Goal: Task Accomplishment & Management: Complete application form

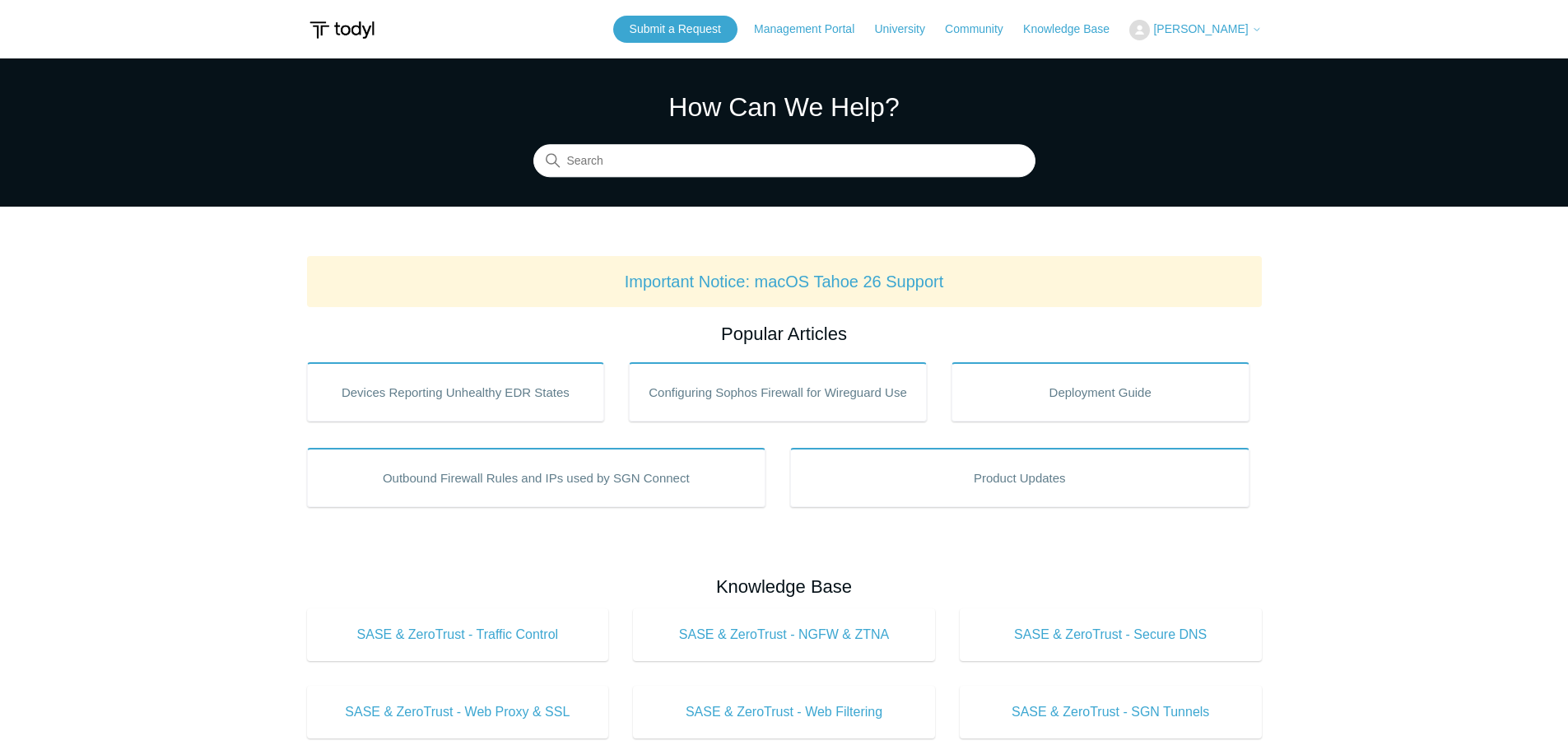
click at [1210, 27] on span "[PERSON_NAME]" at bounding box center [1200, 29] width 94 height 14
click at [1210, 65] on link "My Support Requests" at bounding box center [1210, 65] width 161 height 29
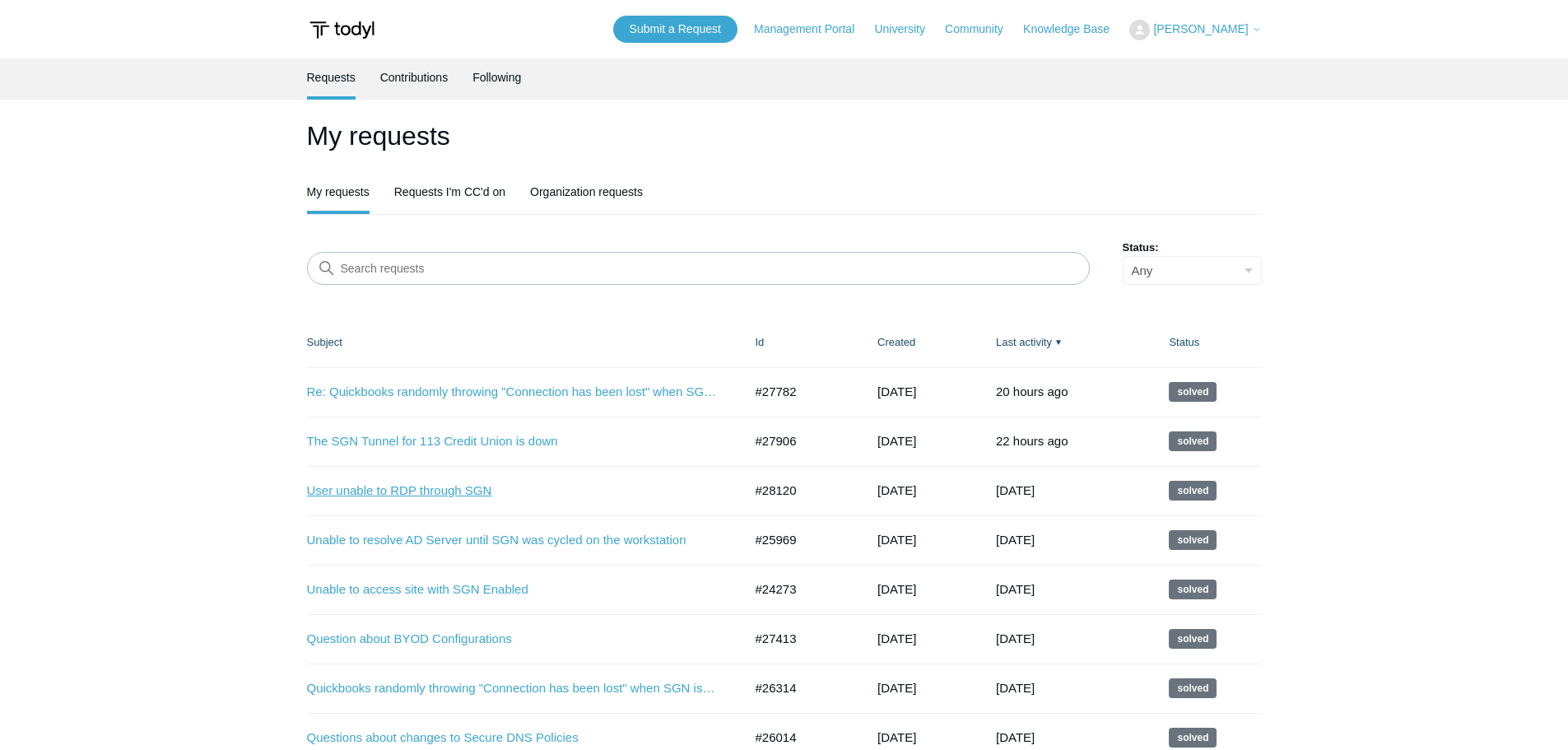
click at [473, 491] on link "User unable to RDP through SGN" at bounding box center [513, 490] width 412 height 18
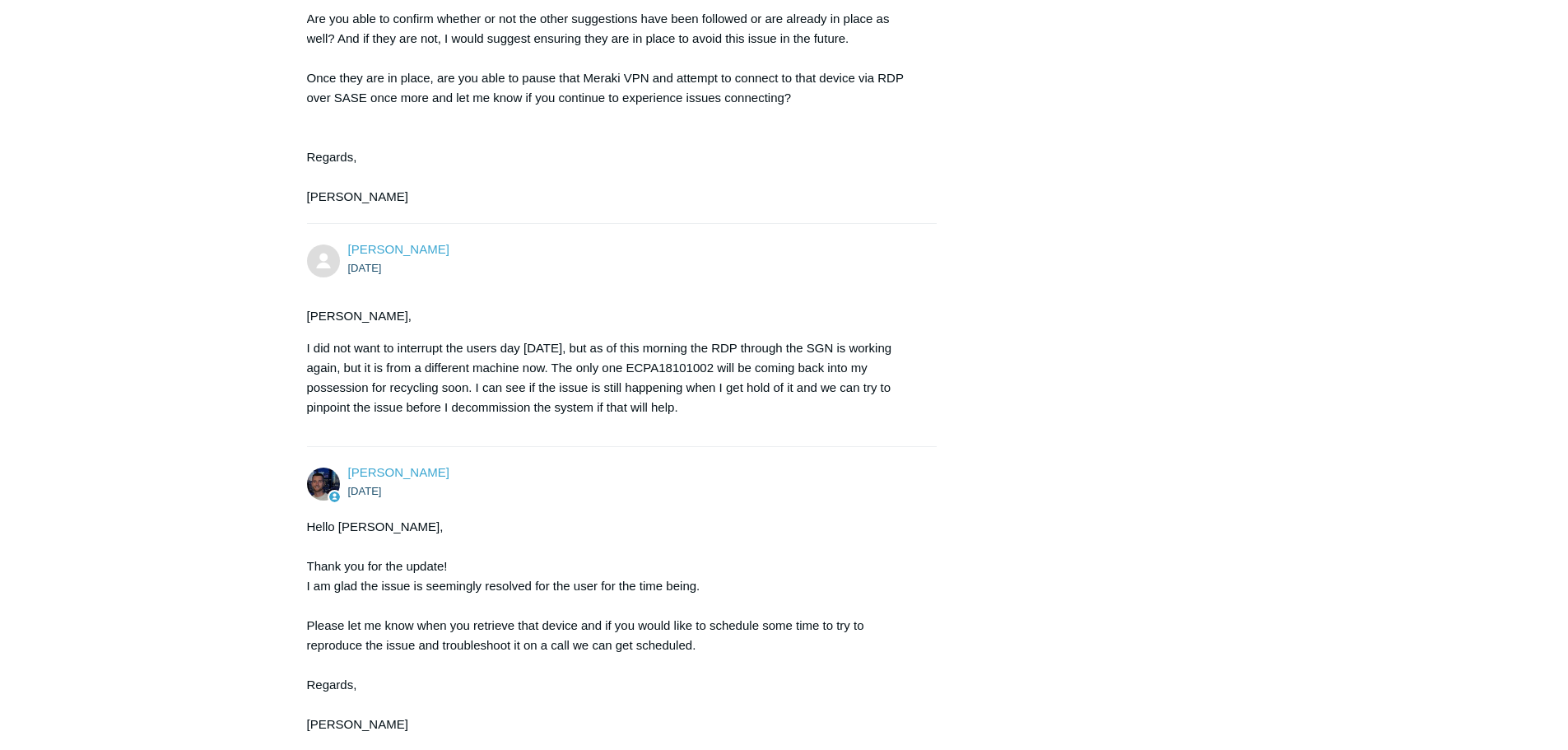
scroll to position [1619, 0]
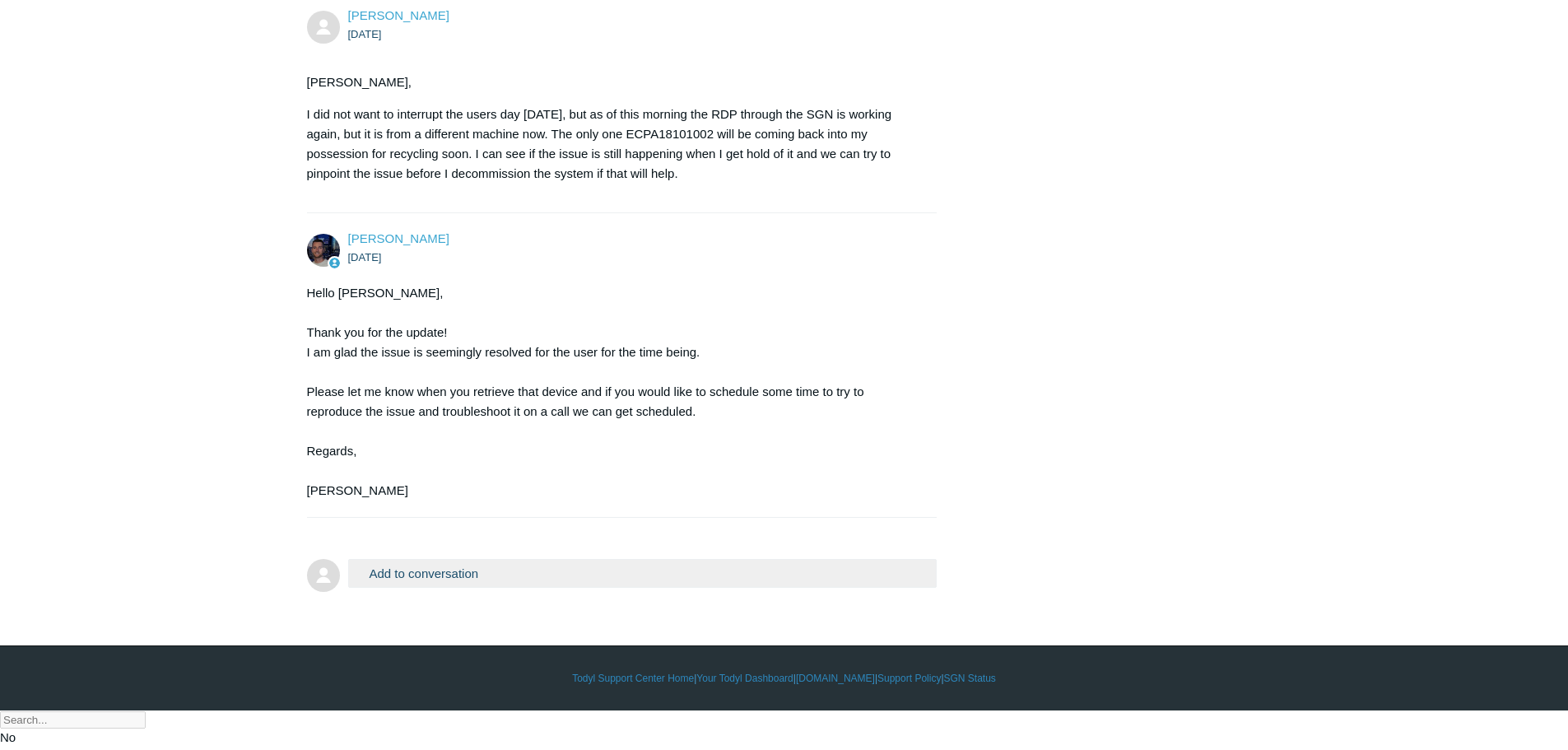
click at [503, 588] on button "Add to conversation" at bounding box center [643, 573] width 590 height 29
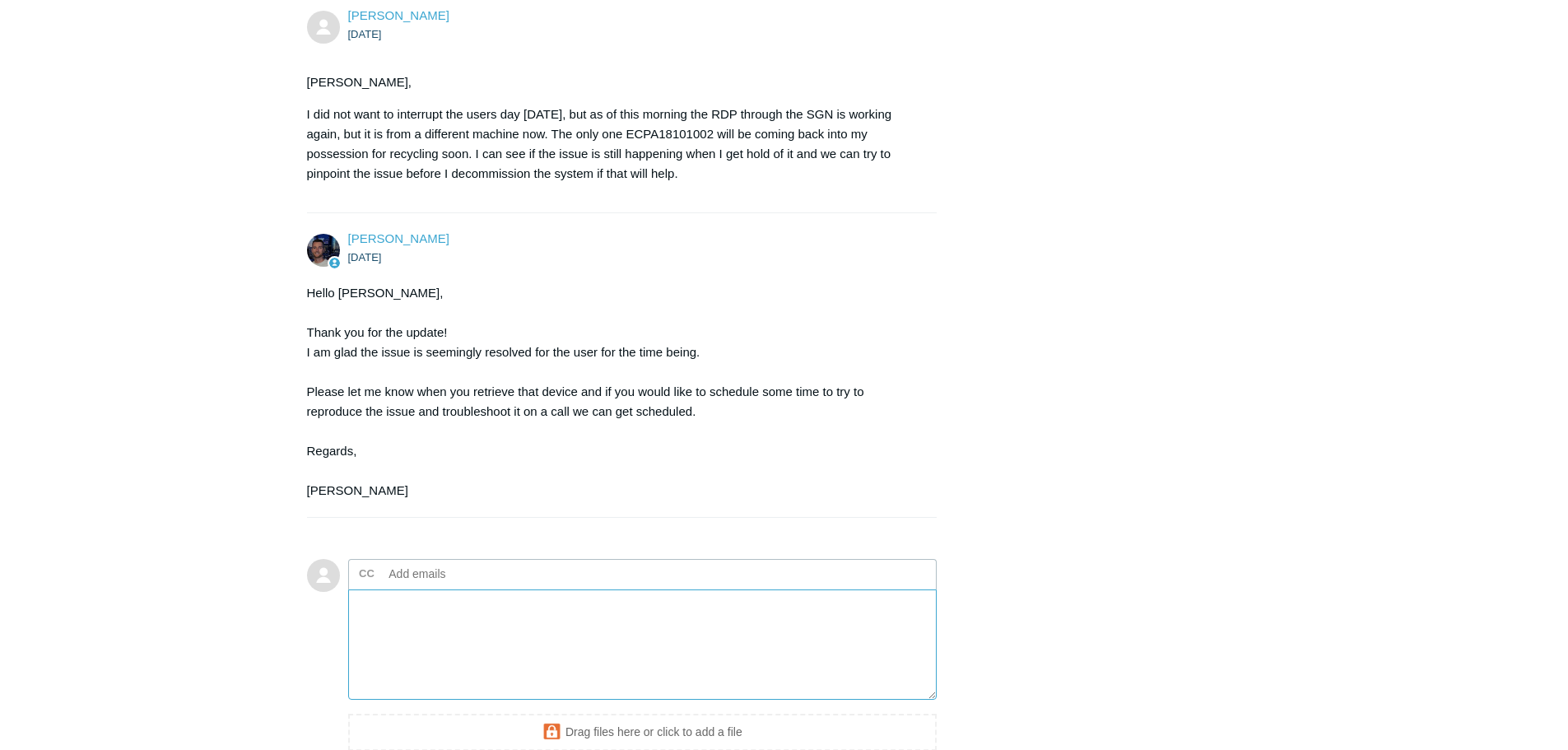
click at [464, 668] on textarea "Add your reply" at bounding box center [643, 645] width 590 height 111
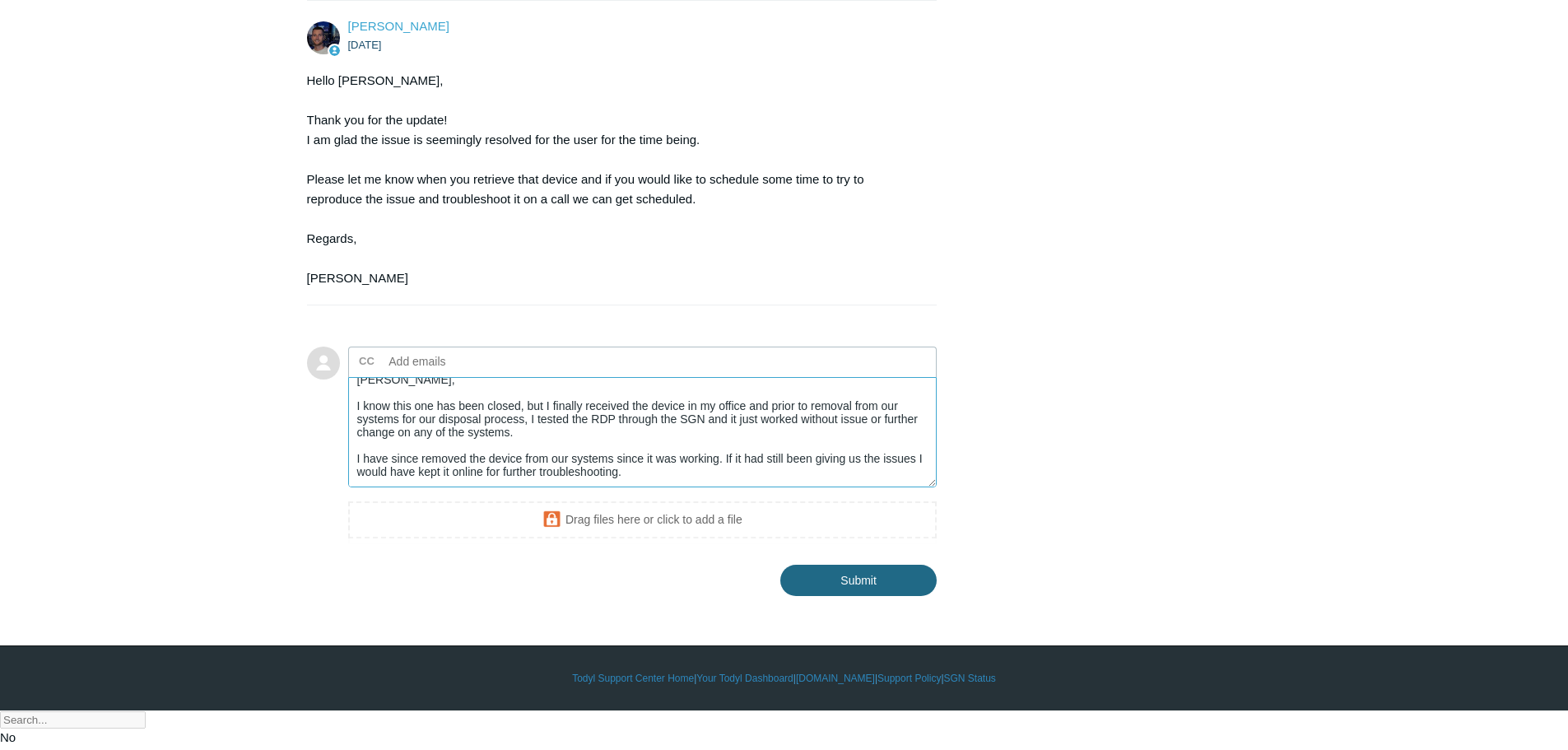
scroll to position [32, 0]
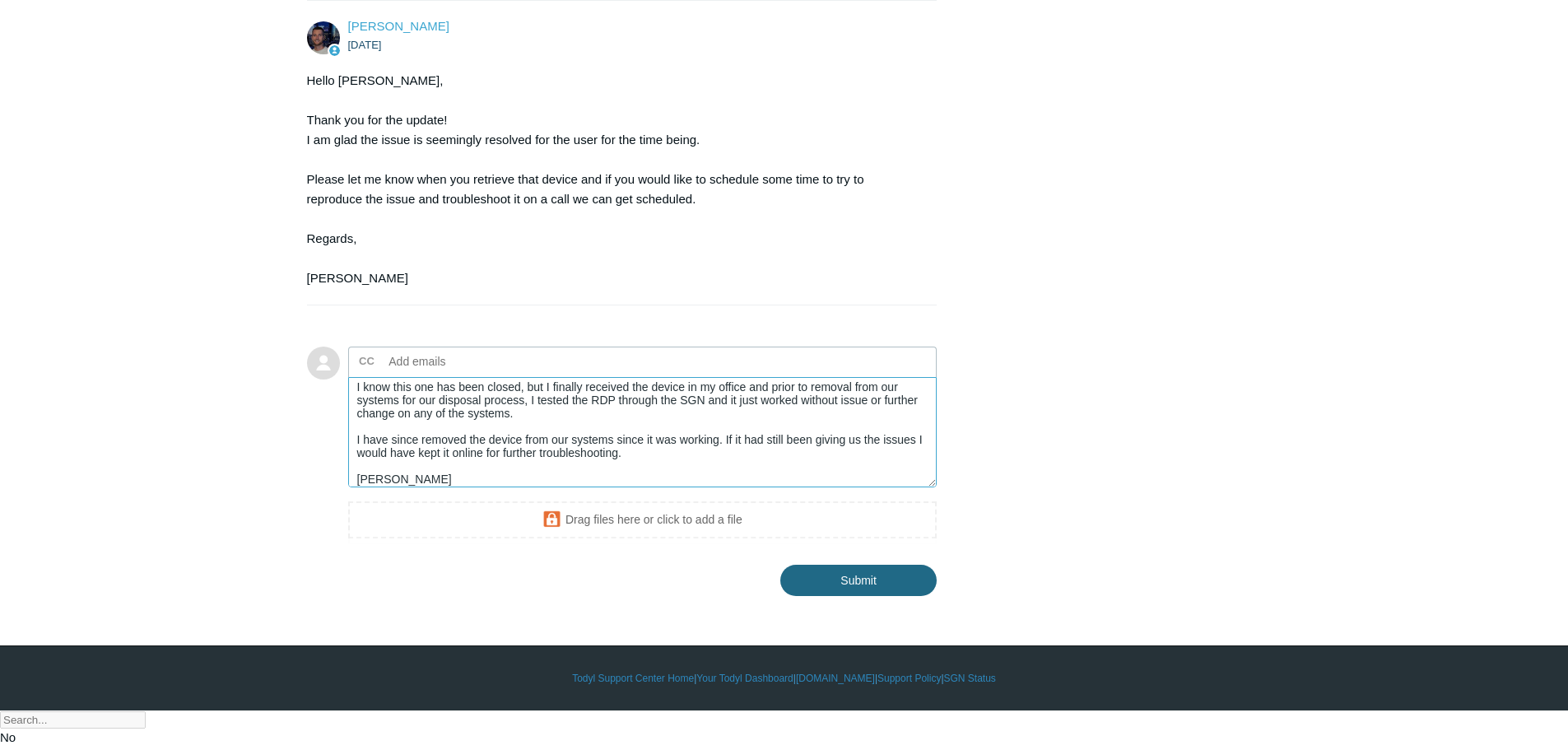
type textarea "Connor, I know this one has been closed, but I finally received the device in m…"
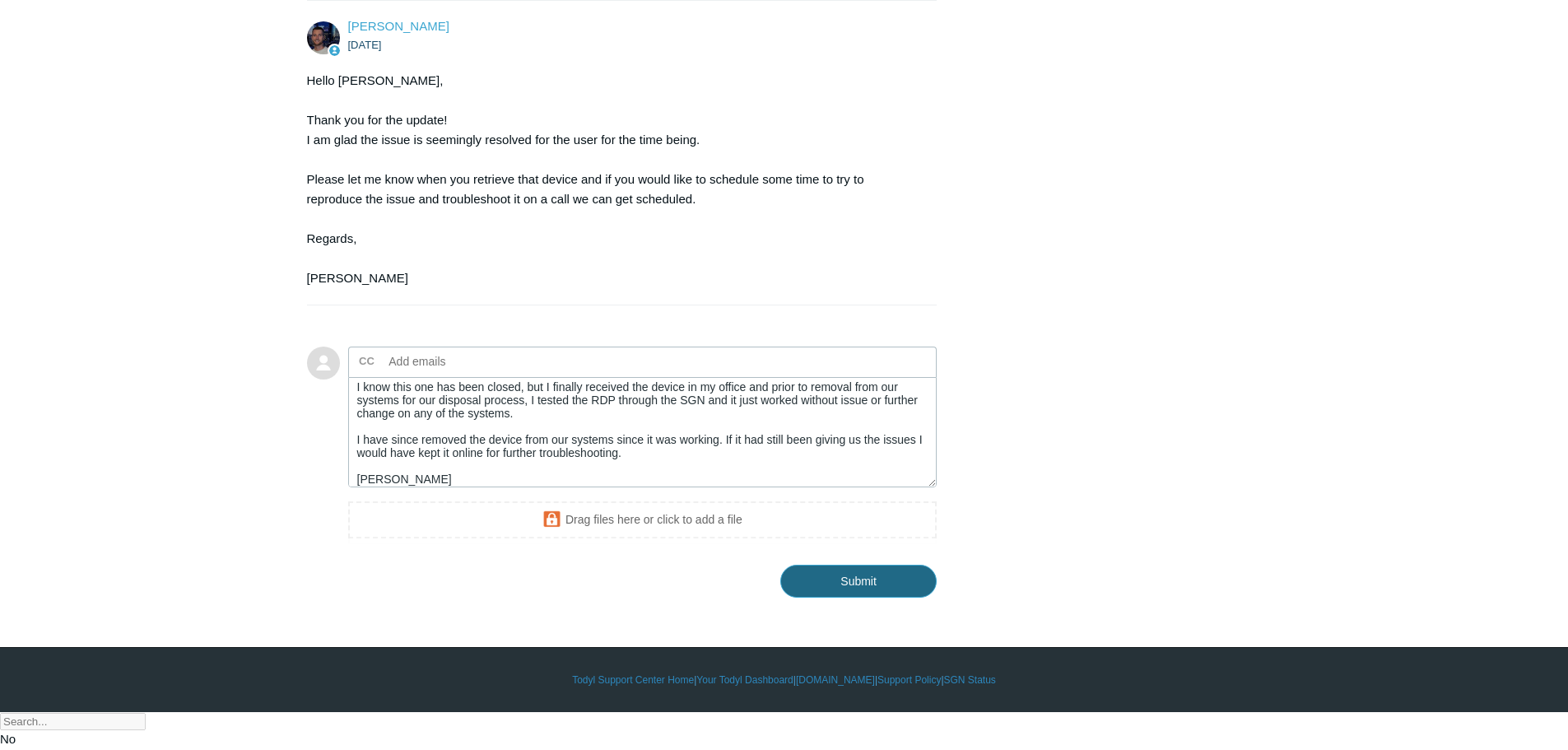
click at [841, 597] on input "Submit" at bounding box center [858, 581] width 157 height 33
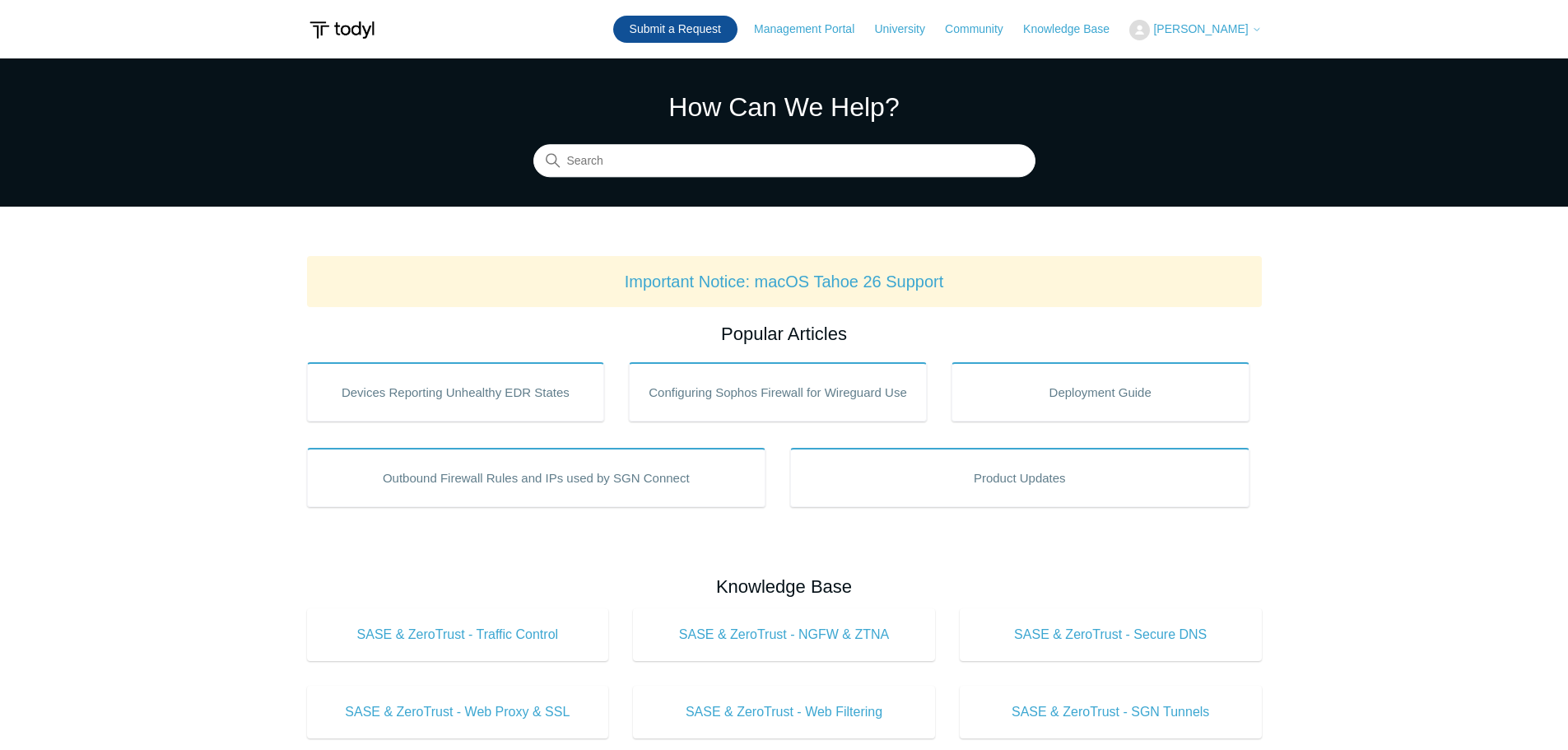
click at [726, 23] on link "Submit a Request" at bounding box center [675, 29] width 125 height 27
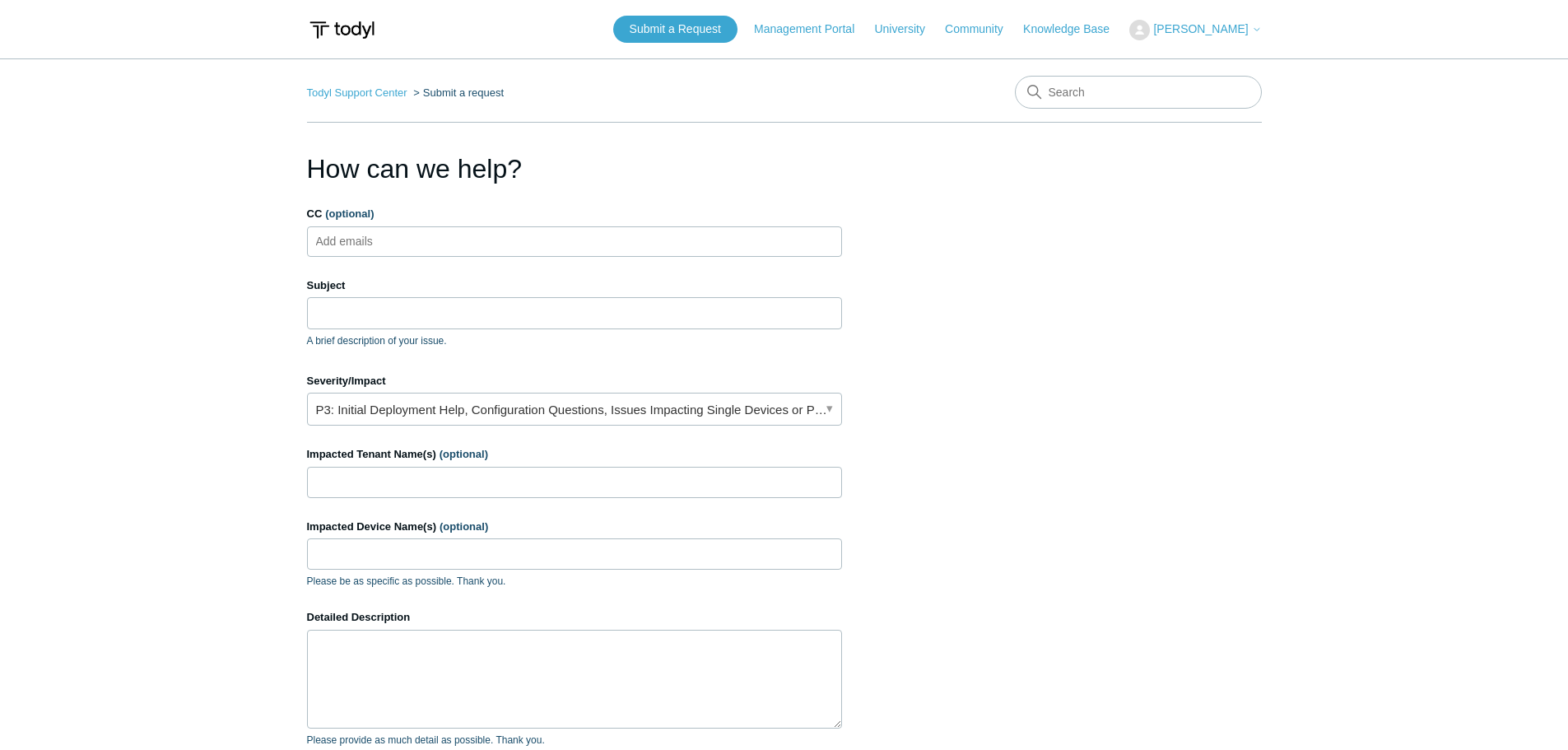
click at [457, 234] on ul "Add emails" at bounding box center [575, 241] width 535 height 30
type input "l"
type input "alerts@cohelpdesk.com"
click at [388, 314] on input "Subject" at bounding box center [575, 312] width 535 height 31
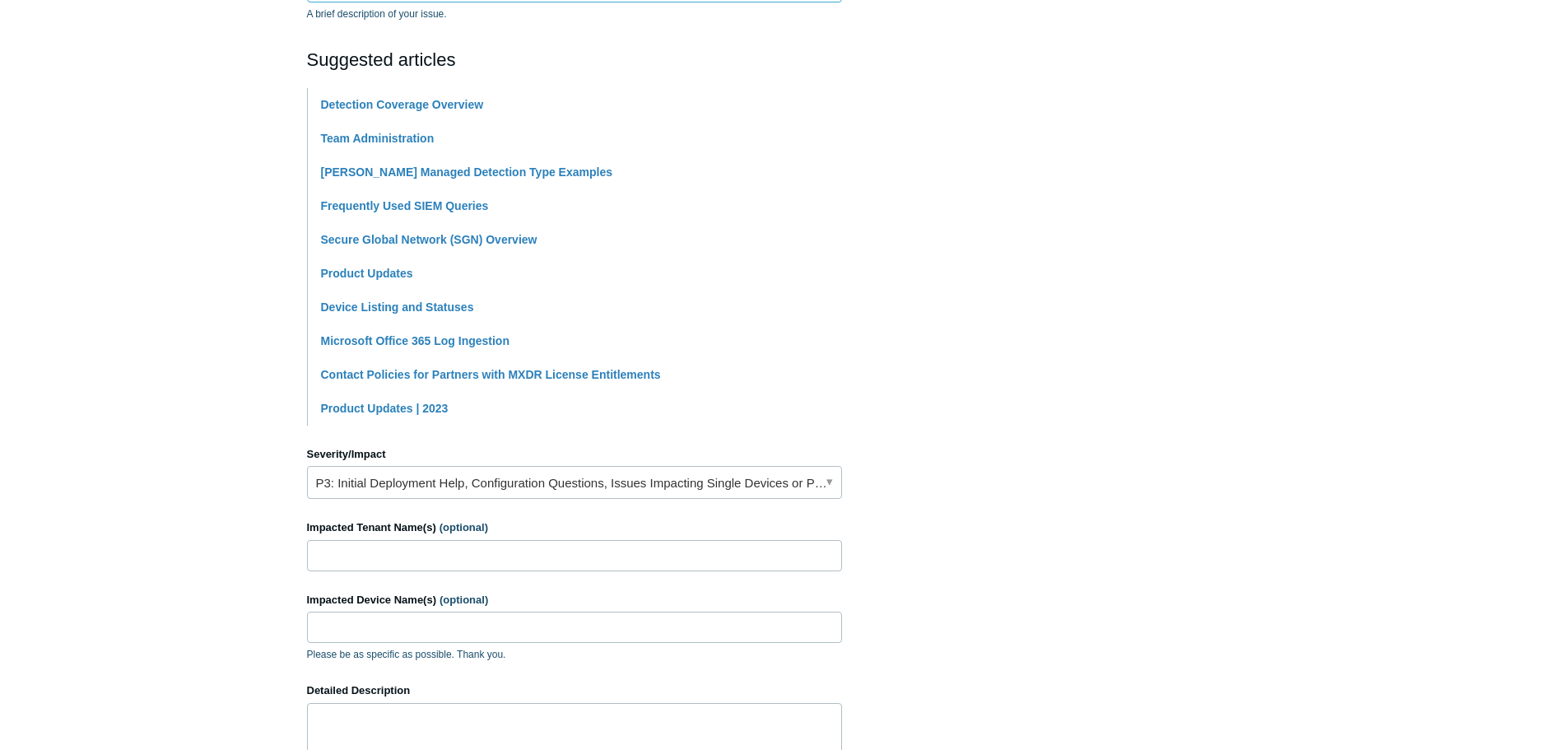
scroll to position [329, 0]
type input "Malicious Google and Microsoft Login pages are able to load with Full Stack Dep…"
click at [474, 478] on link "P3: Initial Deployment Help, Configuration Questions, Issues Impacting Single D…" at bounding box center [575, 480] width 535 height 33
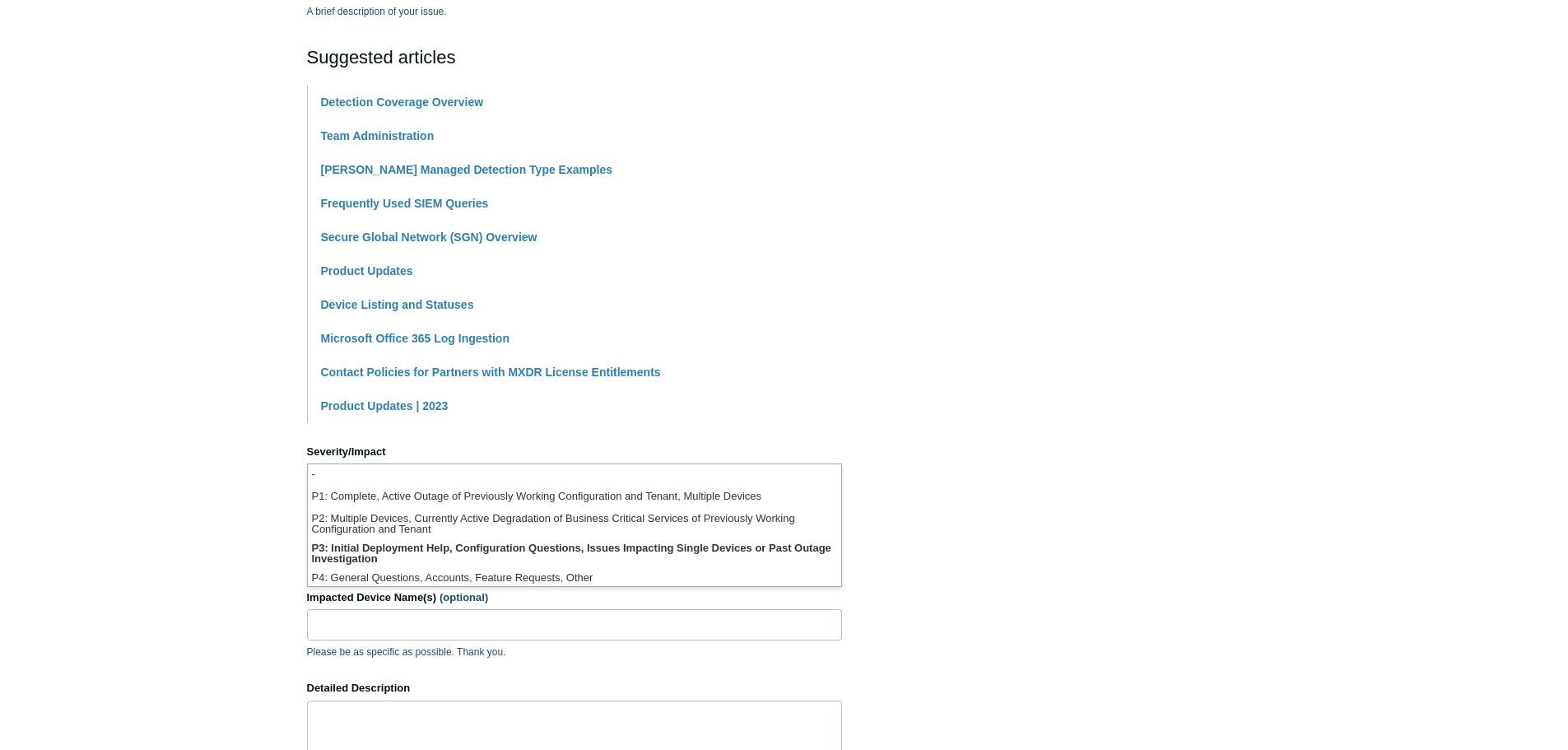
click at [990, 497] on section "How can we help? CC (optional) alerts@cohelpdesk.com Subject Malicious Google a…" at bounding box center [784, 399] width 955 height 1158
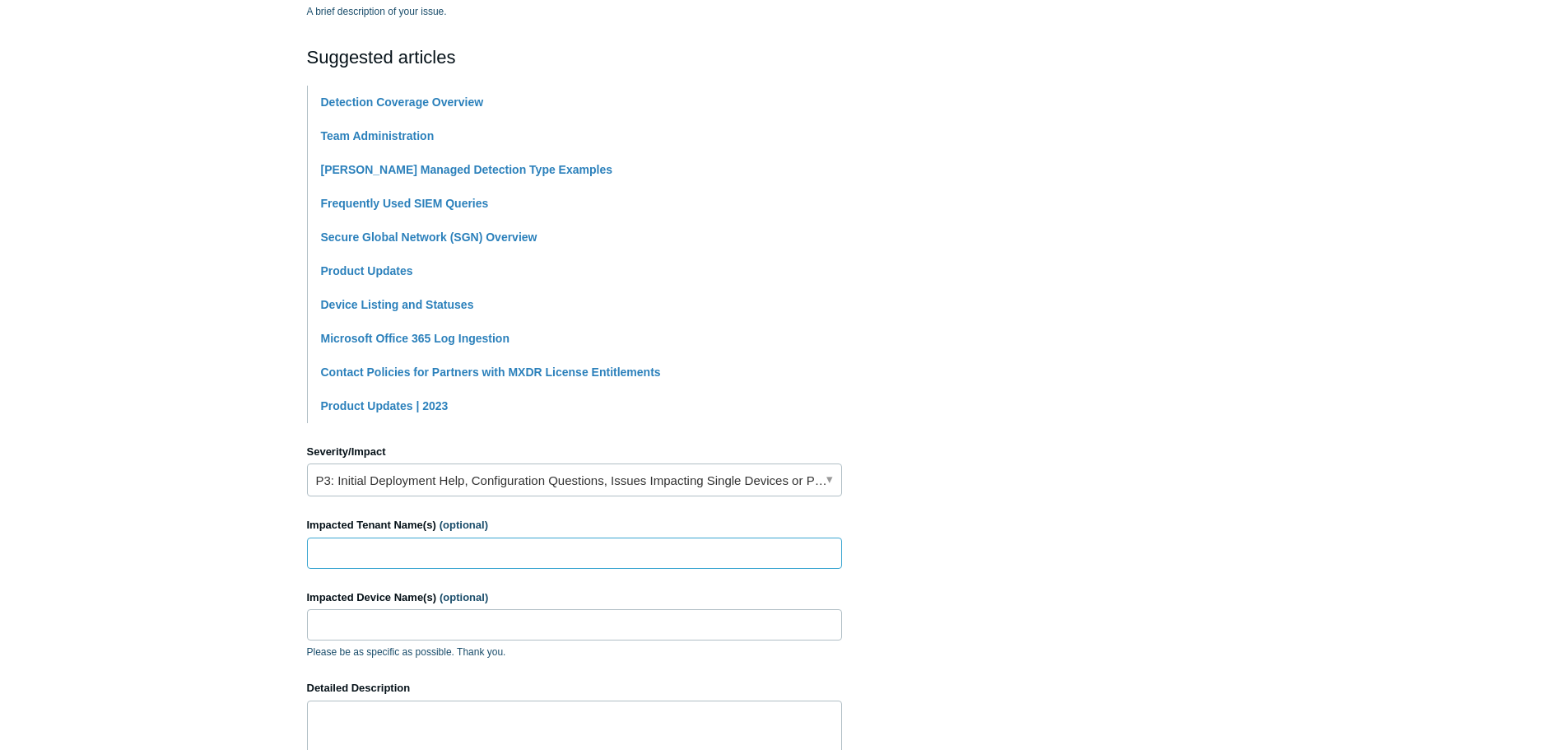
click at [442, 552] on input "Impacted Tenant Name(s) (optional)" at bounding box center [575, 553] width 535 height 31
click at [352, 625] on input "Impacted Device Name(s) (optional)" at bounding box center [575, 625] width 535 height 31
click at [427, 555] on input "Bleeding Edge" at bounding box center [575, 553] width 535 height 31
type input "The Bleeding Edge"
paste input "SHADOW-L50E77C7"
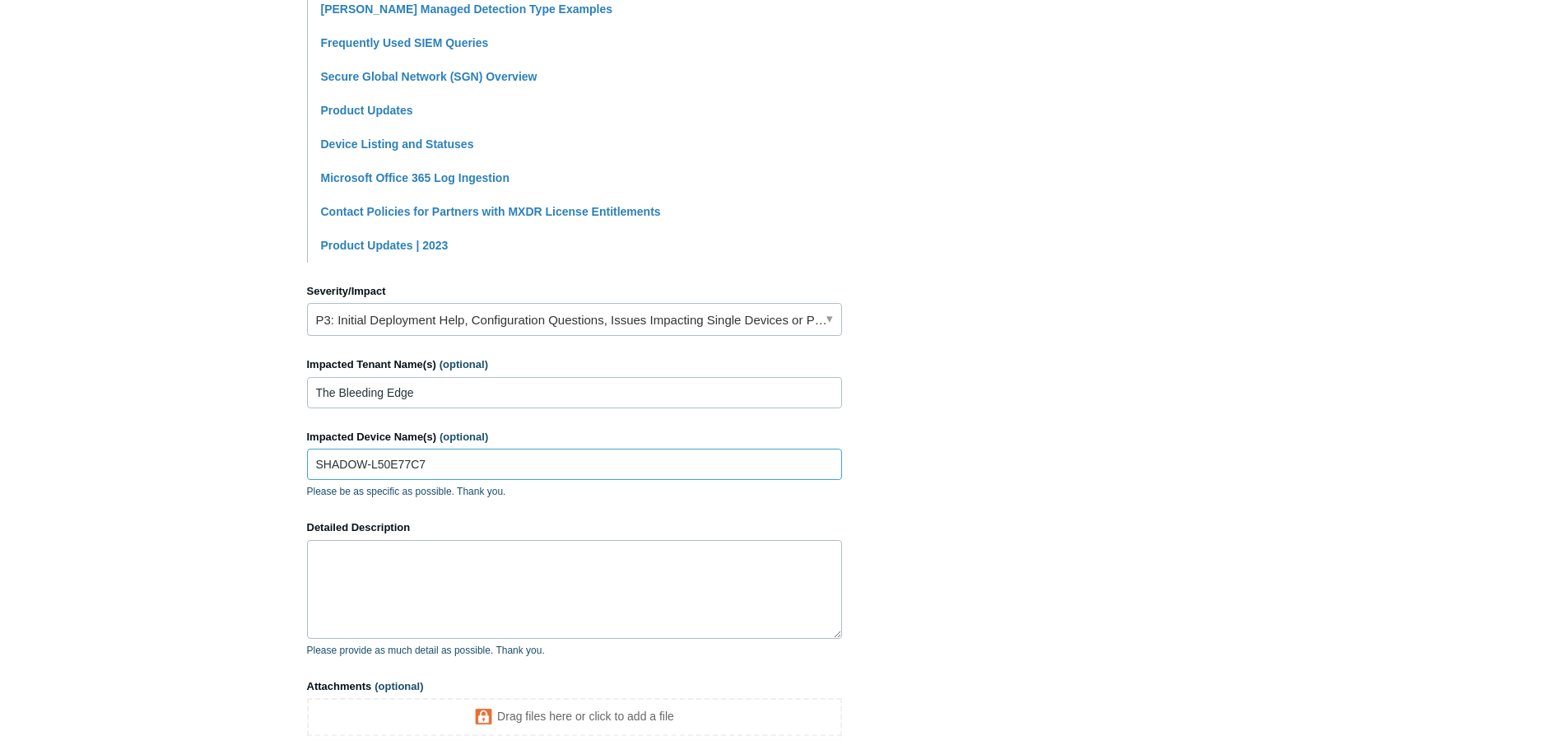
scroll to position [494, 0]
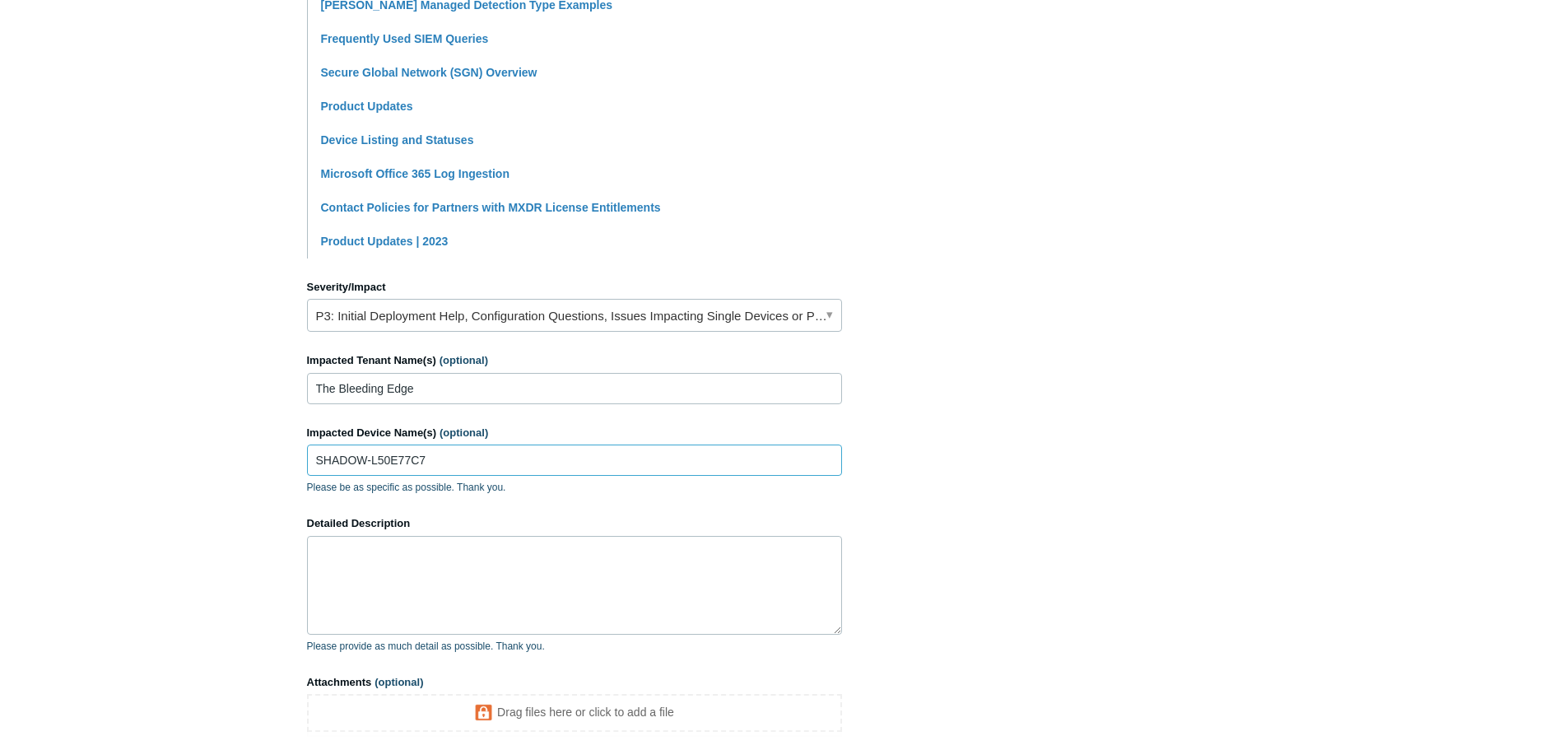
type input "SHADOW-L50E77C7"
click at [410, 585] on textarea "Detailed Description" at bounding box center [575, 586] width 535 height 99
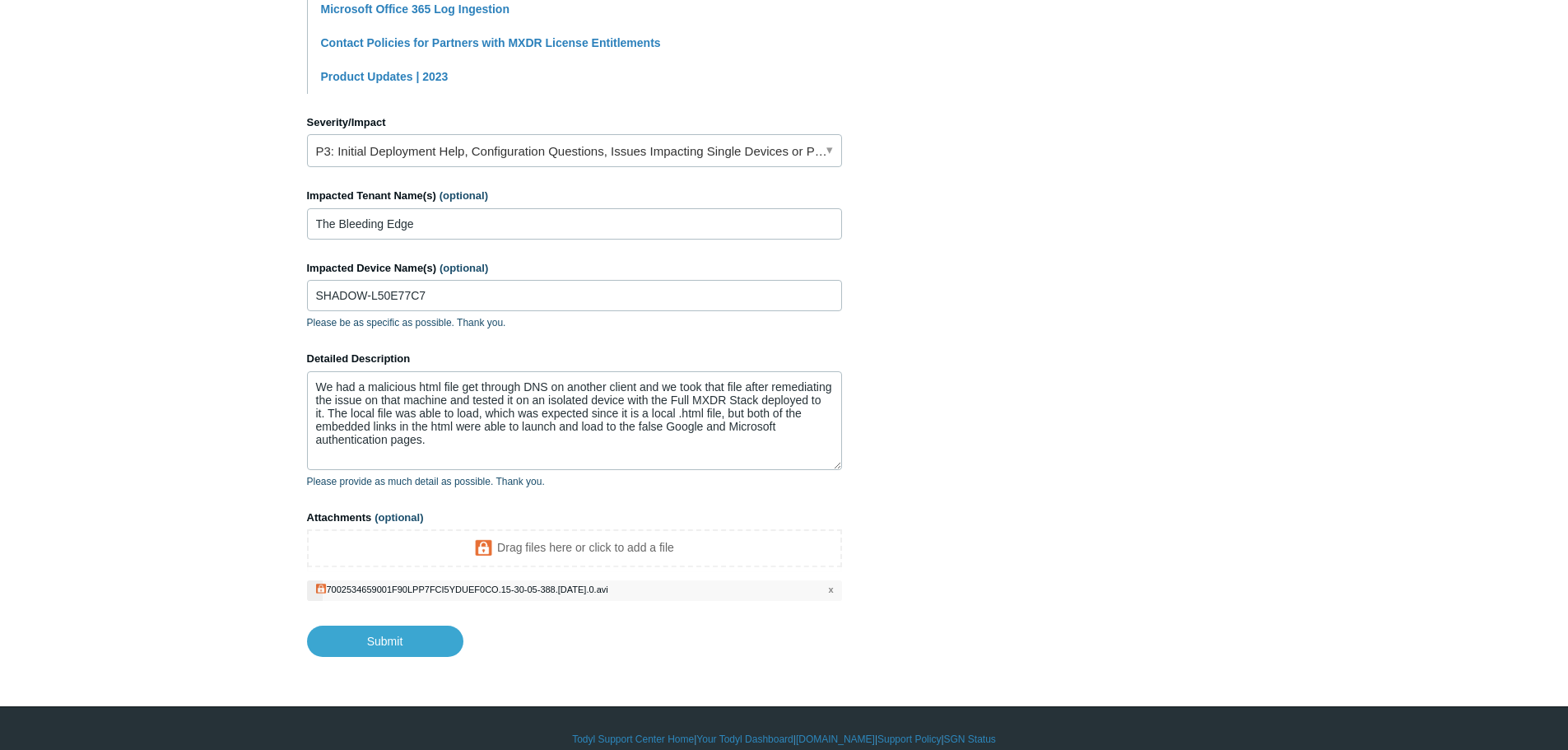
scroll to position [680, 0]
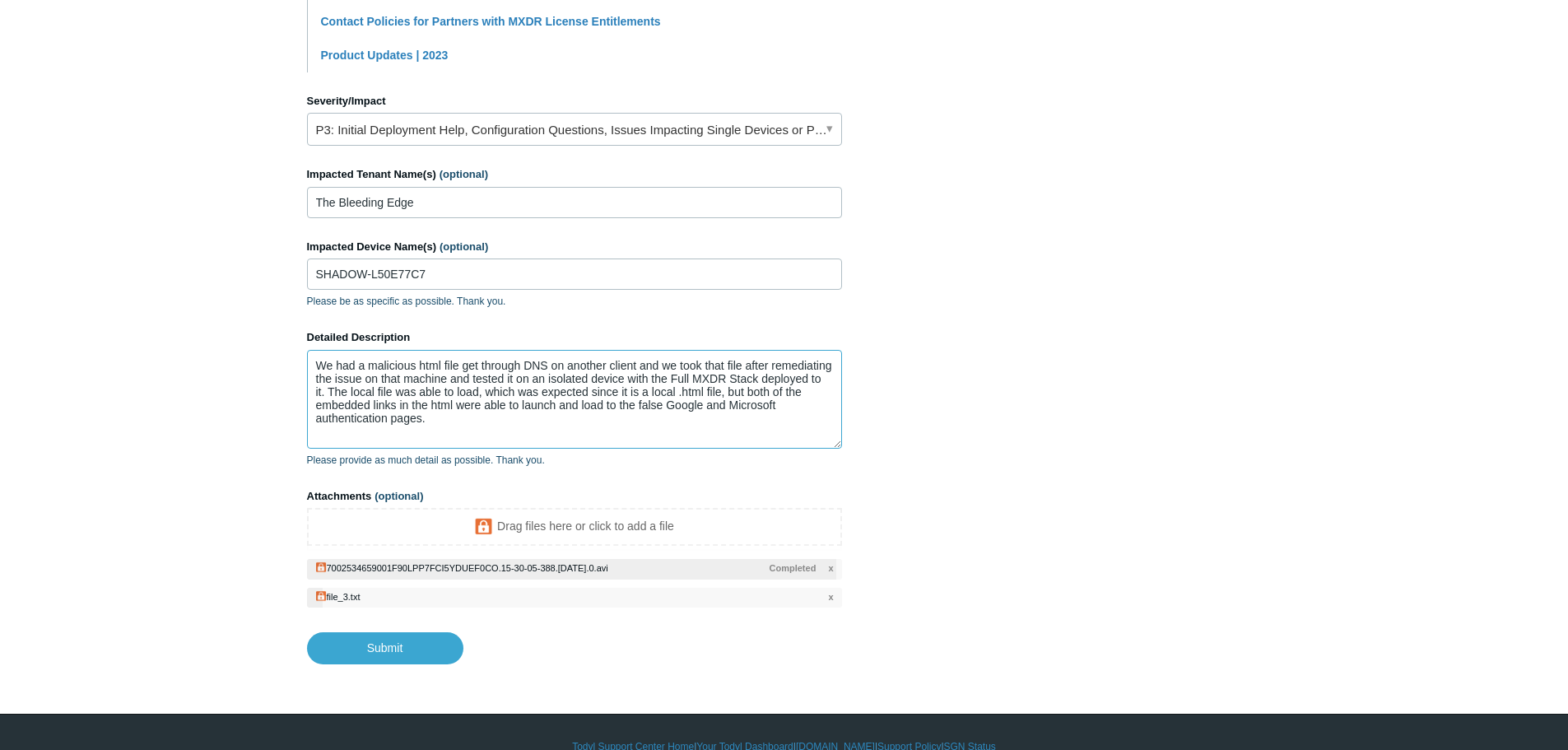
click at [467, 423] on textarea "We had a malicious html file get through DNS on another client and we took that…" at bounding box center [575, 399] width 535 height 99
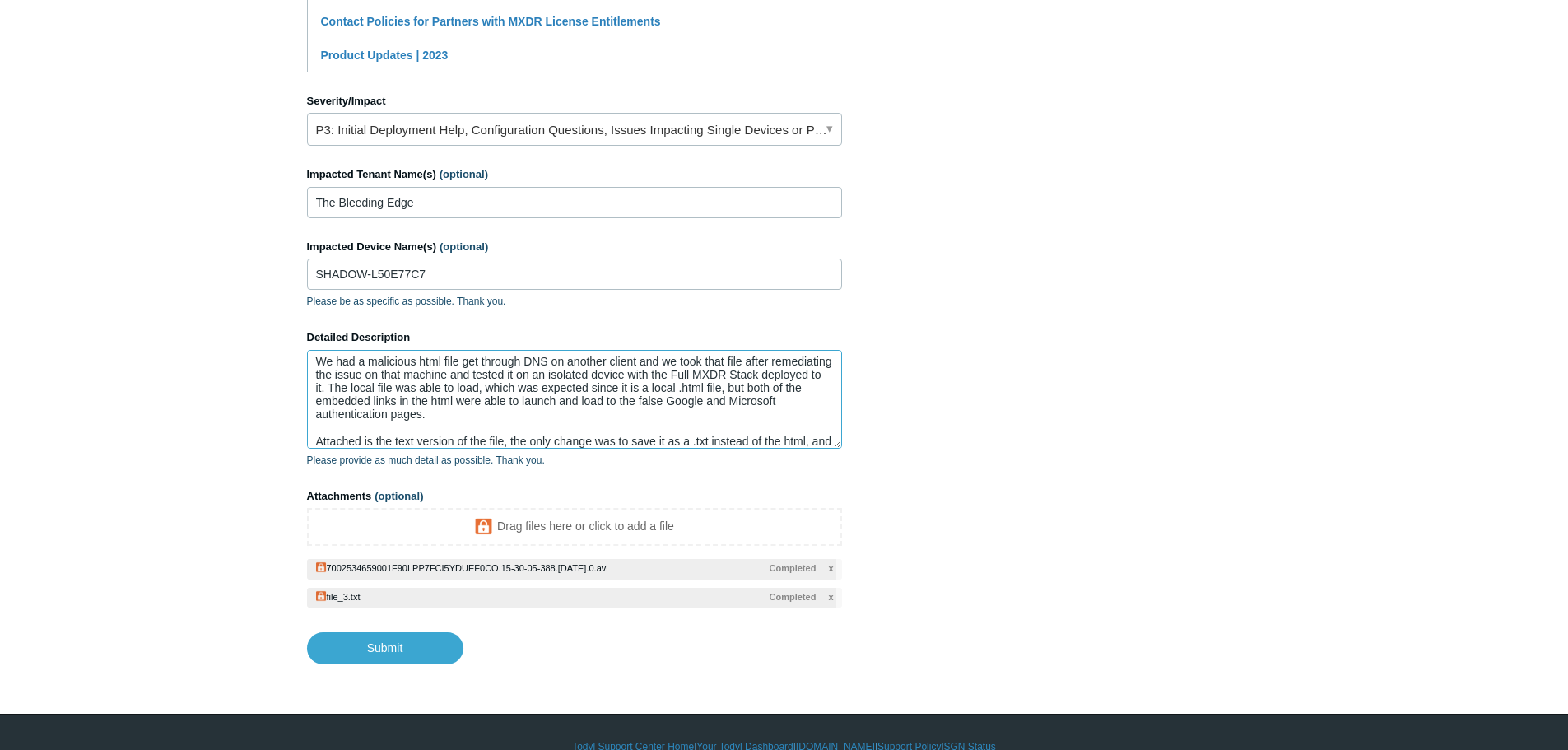
scroll to position [18, 0]
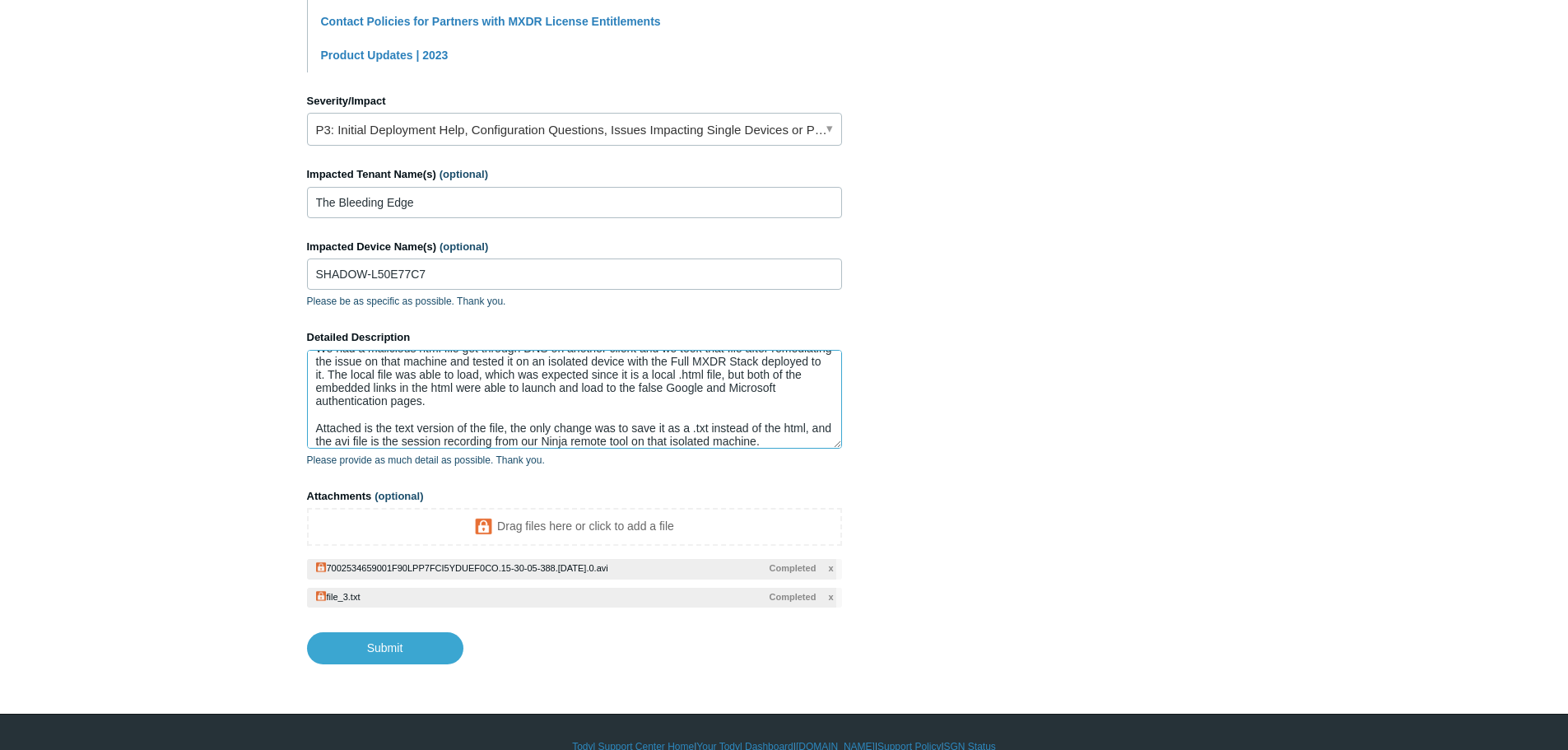
click at [801, 438] on textarea "We had a malicious html file get through DNS on another client and we took that…" at bounding box center [575, 399] width 535 height 99
type textarea "We had a malicious html file get through DNS on another client and we took that…"
